Goal: Use online tool/utility: Utilize a website feature to perform a specific function

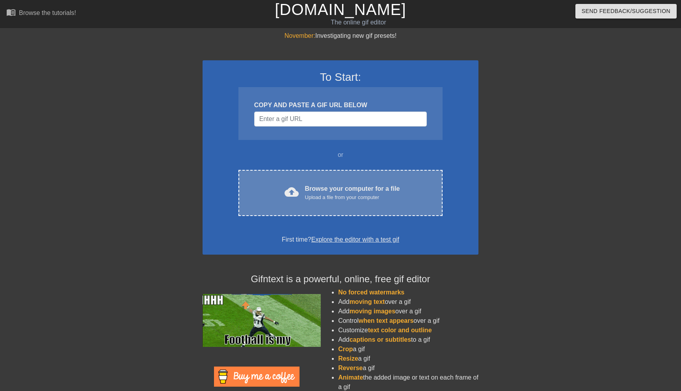
click at [285, 188] on span "cloud_upload" at bounding box center [291, 192] width 14 height 14
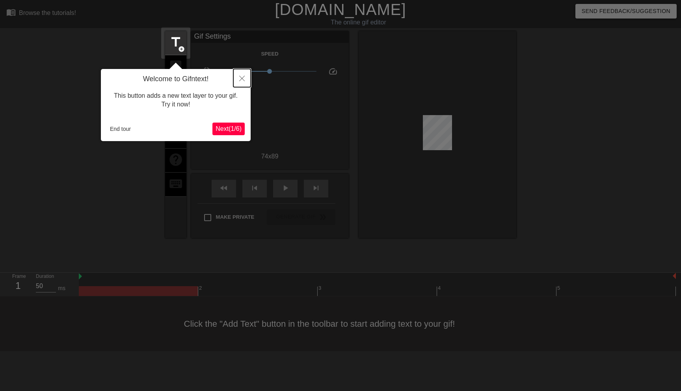
click at [239, 76] on icon "Close" at bounding box center [242, 79] width 6 height 6
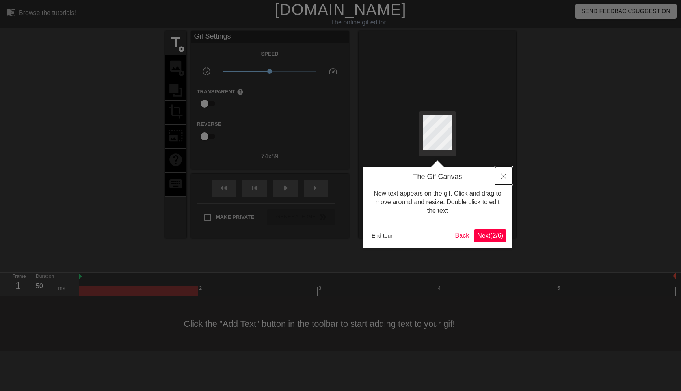
click at [502, 173] on button "Close" at bounding box center [503, 176] width 17 height 18
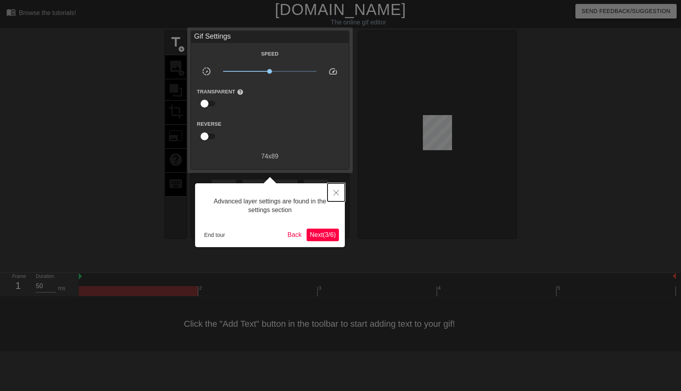
click at [335, 190] on icon "Close" at bounding box center [336, 193] width 6 height 6
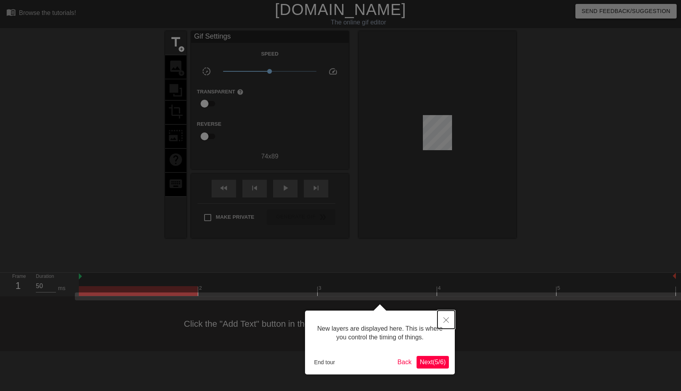
click at [445, 319] on icon "Close" at bounding box center [446, 320] width 6 height 6
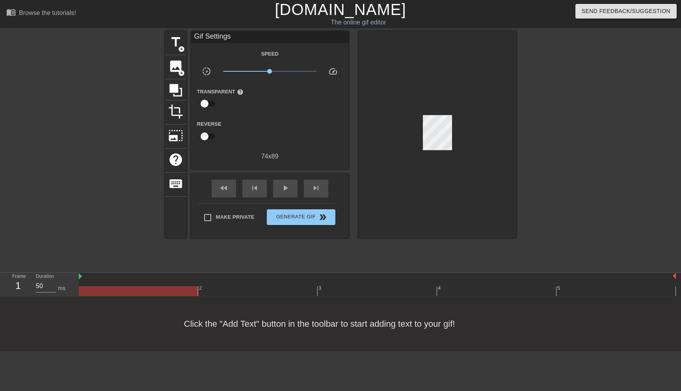
click at [204, 102] on input "checkbox" at bounding box center [204, 103] width 45 height 15
checkbox input "true"
click at [175, 63] on span "image" at bounding box center [175, 66] width 15 height 15
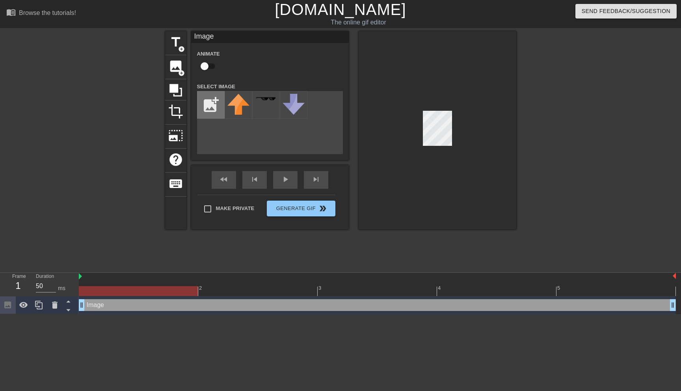
click at [209, 101] on input "file" at bounding box center [210, 104] width 27 height 27
type input "C:\fakepath\Screenshot 2025-09-16 at 9.41.52 PM.png"
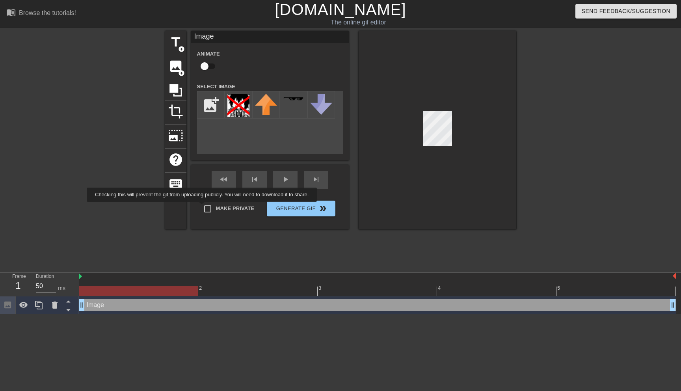
click at [208, 207] on div "Make Private Generate Gif double_arrow" at bounding box center [266, 210] width 138 height 31
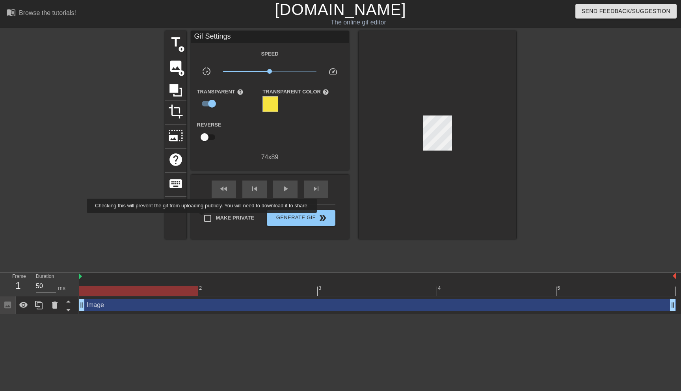
click at [208, 218] on input "Make Private" at bounding box center [207, 218] width 17 height 17
checkbox input "true"
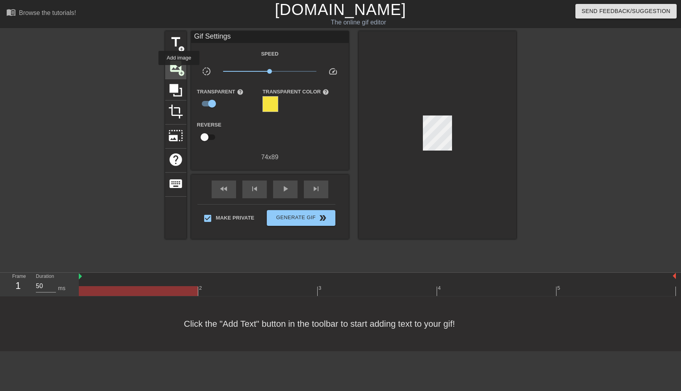
click at [179, 71] on span "add_circle" at bounding box center [181, 73] width 7 height 7
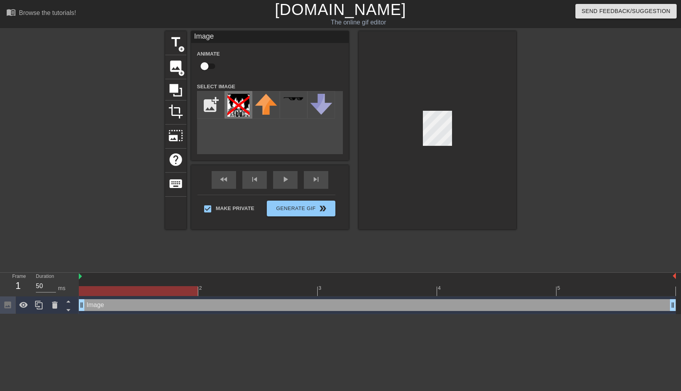
click at [241, 108] on img at bounding box center [238, 105] width 22 height 23
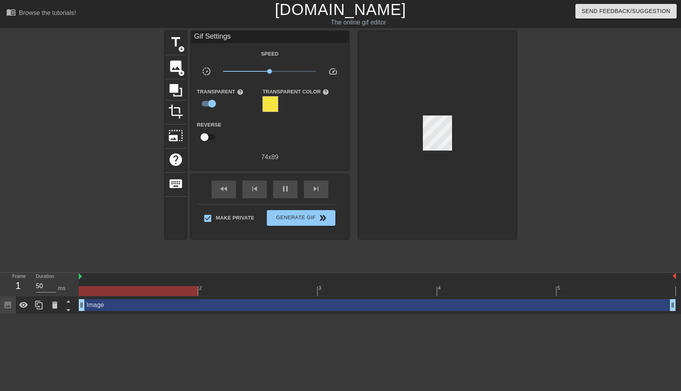
click at [511, 240] on div "title add_circle image add_circle crop photo_size_select_large help keyboard Gi…" at bounding box center [340, 149] width 351 height 236
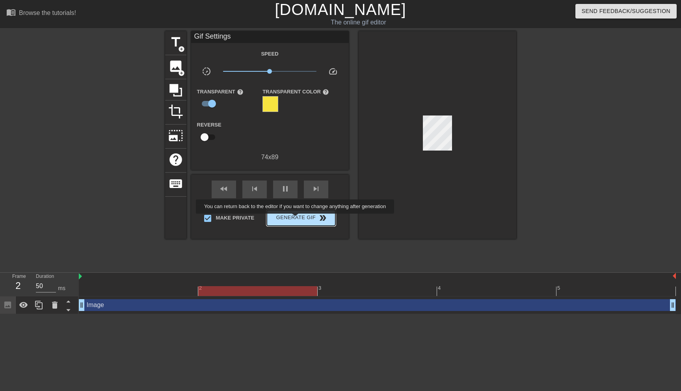
click at [300, 219] on span "Generate Gif double_arrow" at bounding box center [301, 217] width 62 height 9
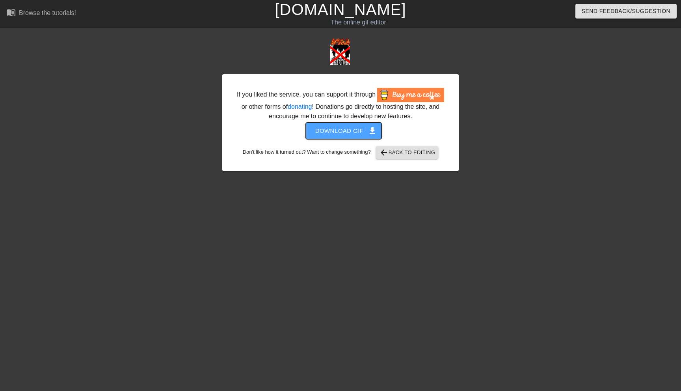
click at [332, 136] on span "Download gif get_app" at bounding box center [343, 131] width 57 height 10
click at [334, 8] on link "[DOMAIN_NAME]" at bounding box center [340, 9] width 131 height 17
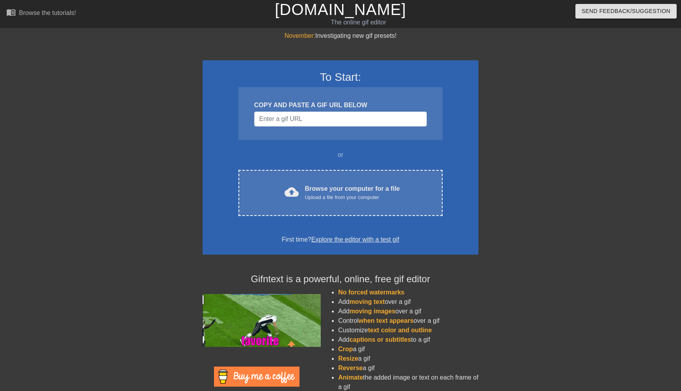
click at [560, 129] on div at bounding box center [547, 149] width 118 height 236
